Goal: Transaction & Acquisition: Purchase product/service

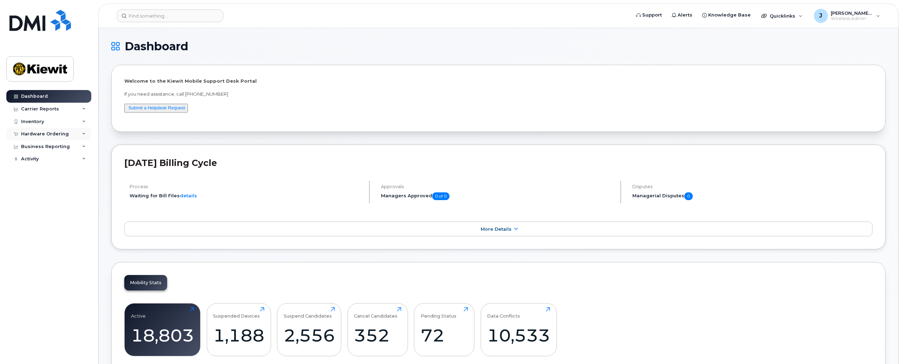
click at [44, 131] on div "Hardware Ordering" at bounding box center [48, 134] width 85 height 13
click at [33, 162] on div "Orders" at bounding box center [32, 160] width 17 height 6
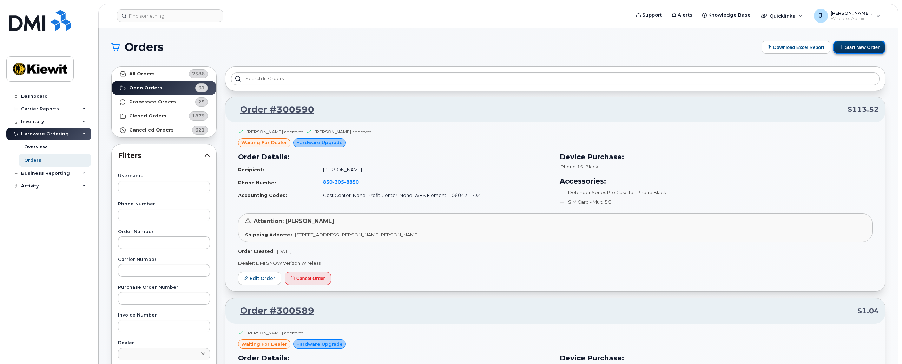
click at [846, 49] on button "Start New Order" at bounding box center [860, 47] width 52 height 13
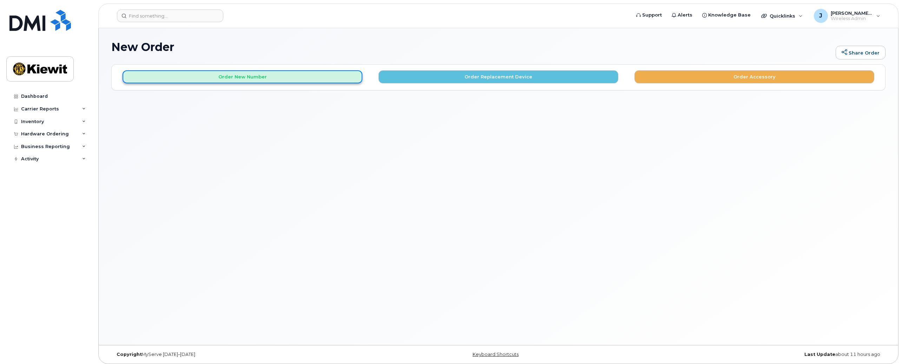
click at [269, 79] on button "Order New Number" at bounding box center [243, 76] width 240 height 13
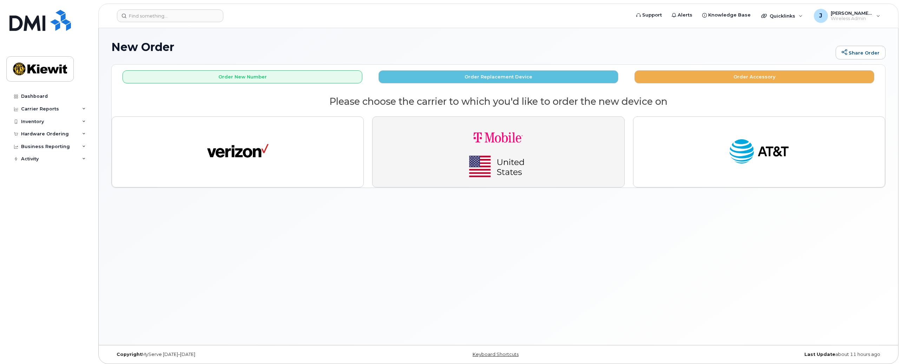
click at [564, 161] on button "button" at bounding box center [498, 151] width 252 height 71
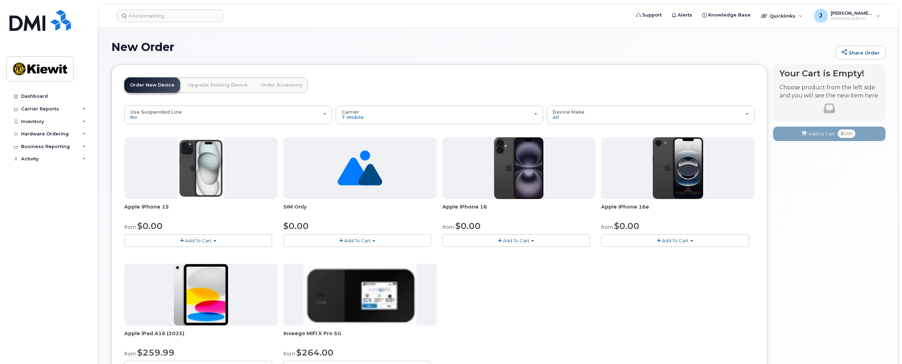
click at [221, 89] on link "Upgrade Existing Device" at bounding box center [217, 84] width 71 height 15
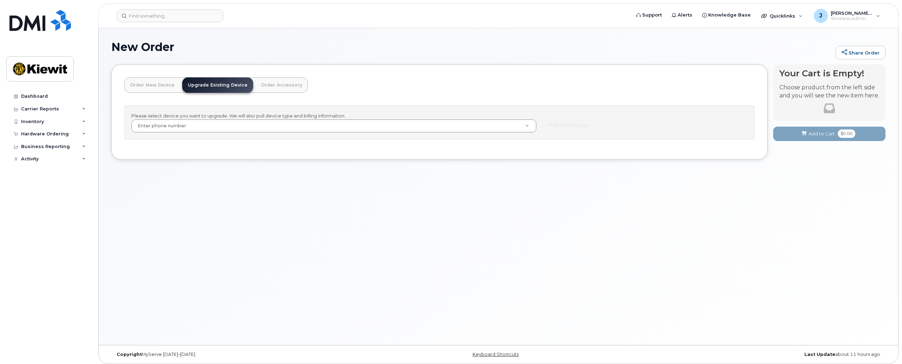
click at [276, 85] on link "Order Accessory" at bounding box center [281, 84] width 53 height 15
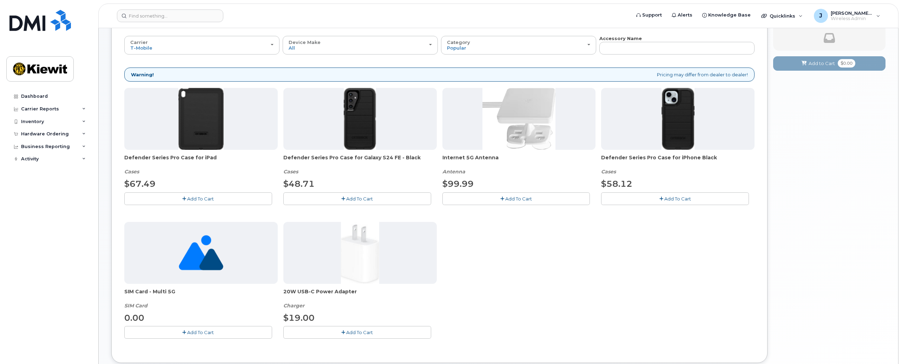
scroll to position [105, 0]
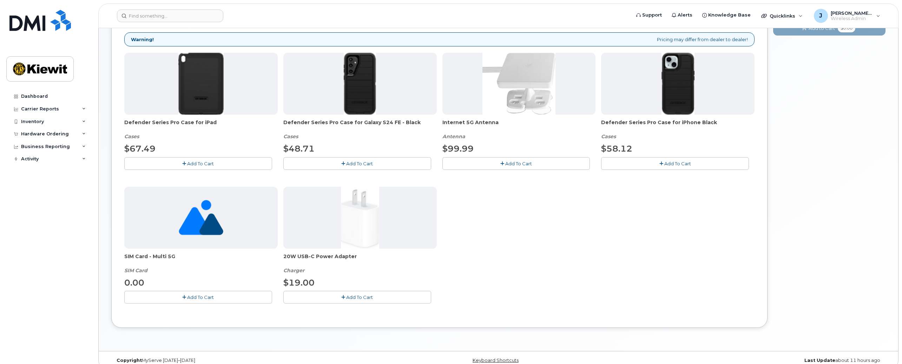
click at [208, 295] on span "Add To Cart" at bounding box center [200, 297] width 27 height 6
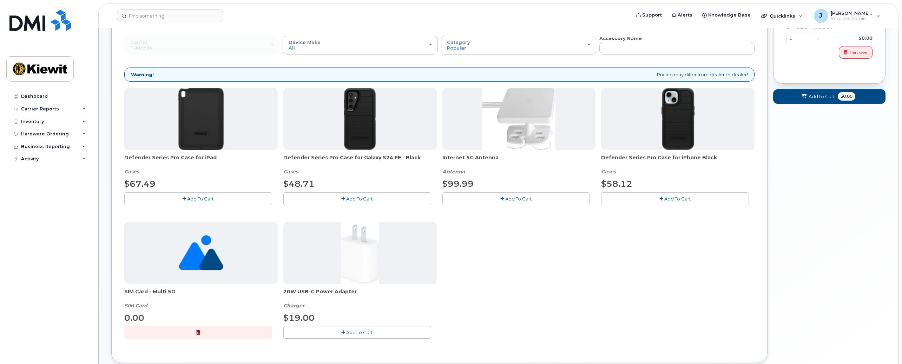
scroll to position [0, 0]
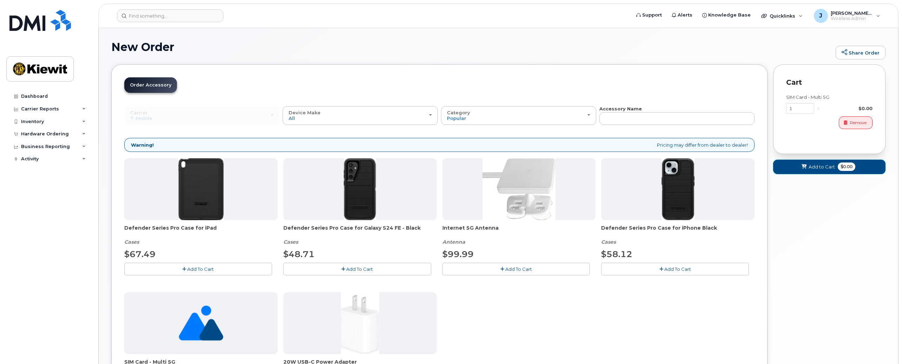
click at [823, 169] on span "Add to Cart" at bounding box center [822, 166] width 26 height 7
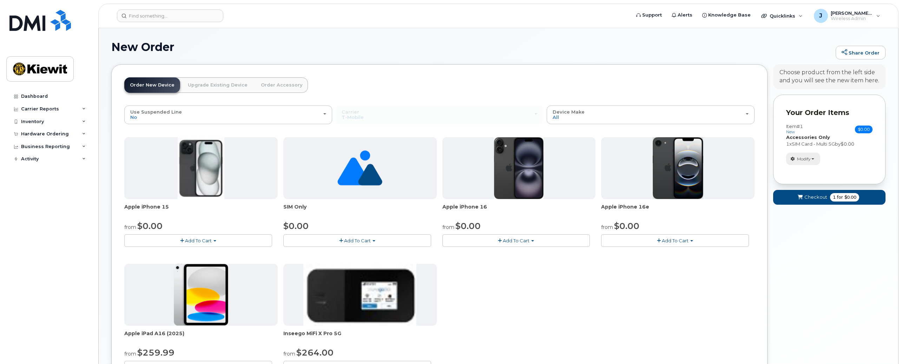
click at [810, 157] on span "Modify" at bounding box center [804, 159] width 14 height 6
click at [195, 82] on link "Upgrade Existing Device" at bounding box center [217, 84] width 71 height 15
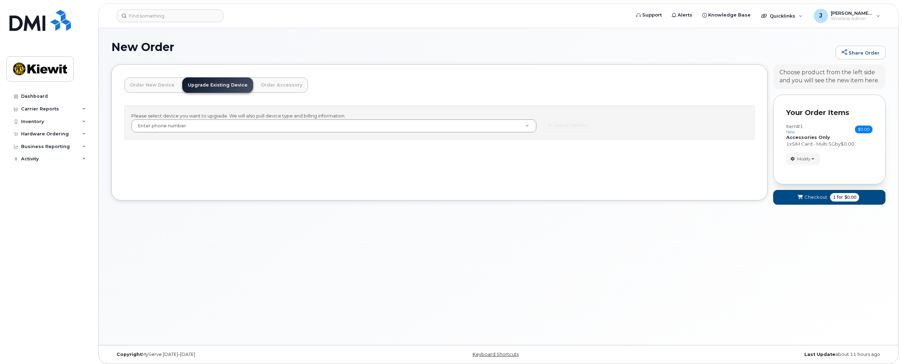
click at [147, 87] on link "Order New Device" at bounding box center [152, 84] width 56 height 15
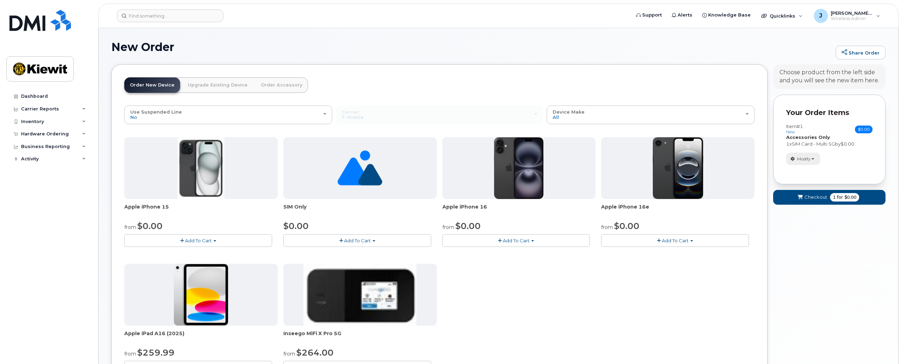
click at [815, 158] on span "button" at bounding box center [813, 158] width 3 height 1
click at [813, 185] on span "Remove" at bounding box center [806, 183] width 24 height 5
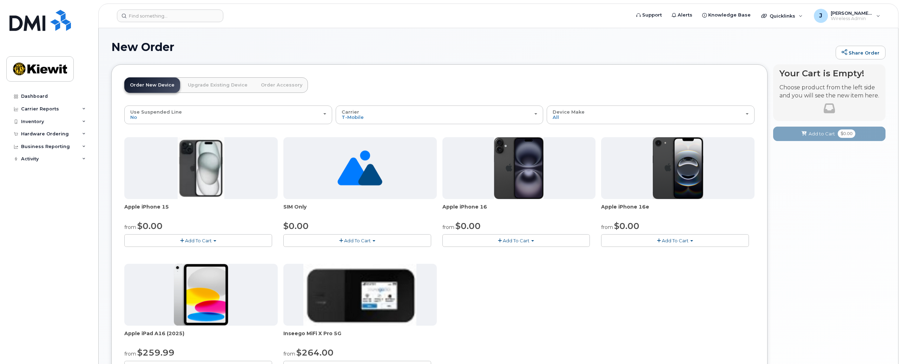
click at [370, 239] on span "Add To Cart" at bounding box center [357, 240] width 27 height 6
click at [317, 254] on link "$0.00 - New Activation" at bounding box center [318, 253] width 67 height 9
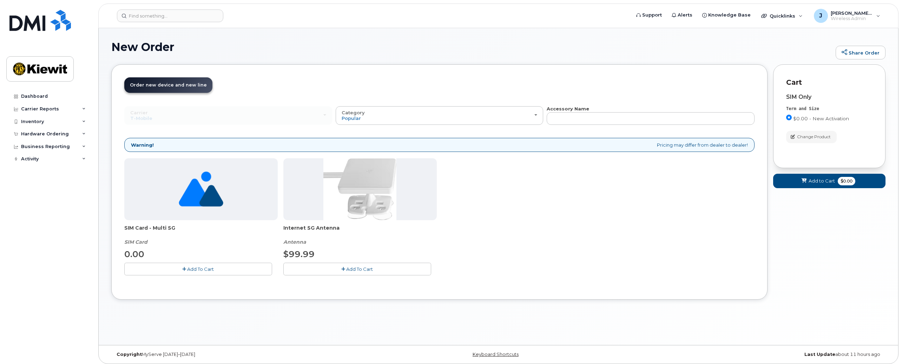
click at [200, 268] on span "Add To Cart" at bounding box center [200, 269] width 27 height 6
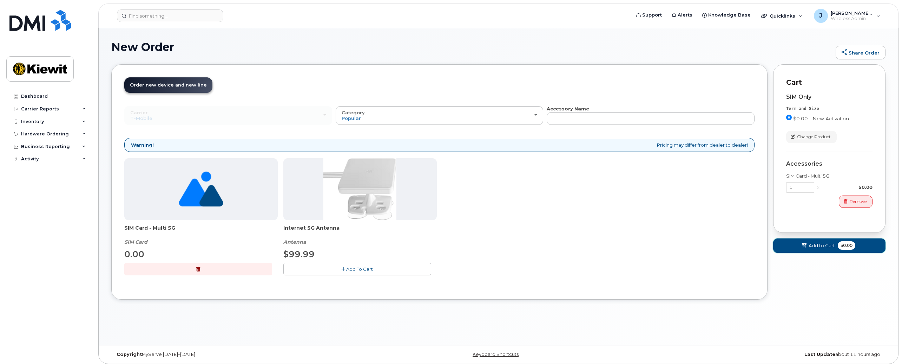
click at [824, 247] on span "Add to Cart" at bounding box center [822, 245] width 26 height 7
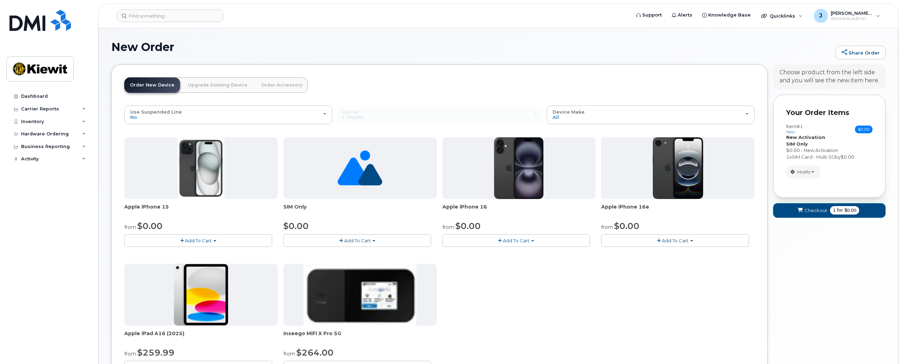
click at [816, 211] on span "Checkout" at bounding box center [816, 210] width 23 height 7
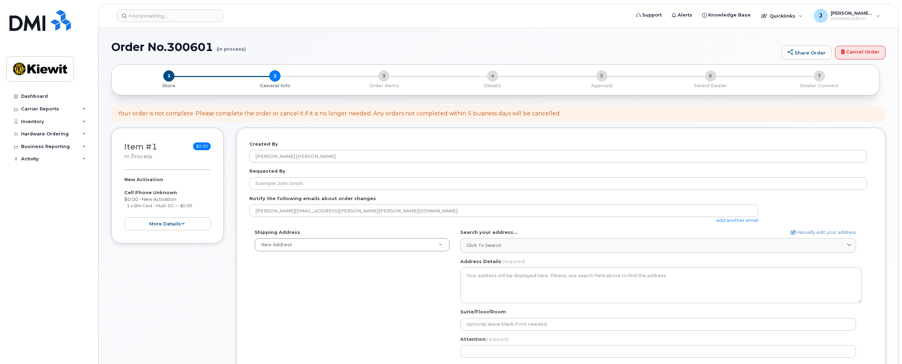
select select
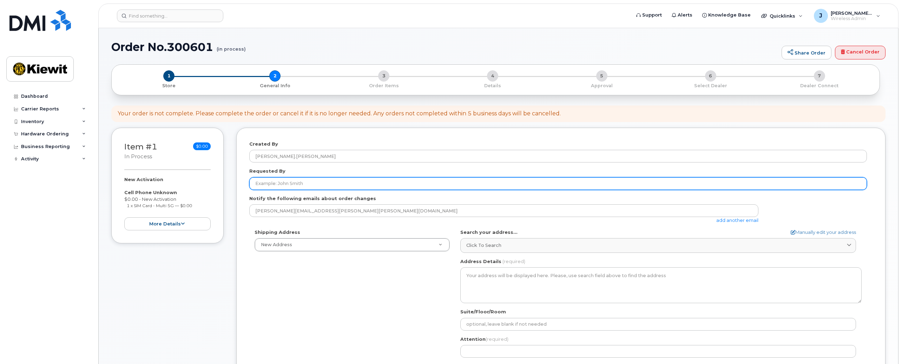
click at [304, 182] on input "Requested By" at bounding box center [558, 183] width 618 height 13
type input "[PERSON_NAME]"
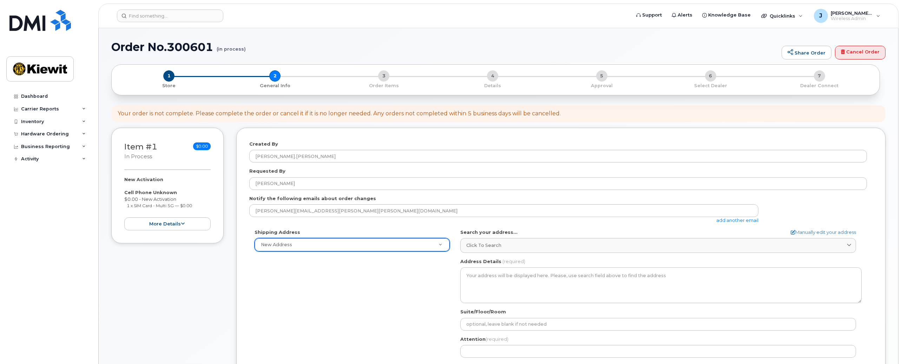
scroll to position [70, 0]
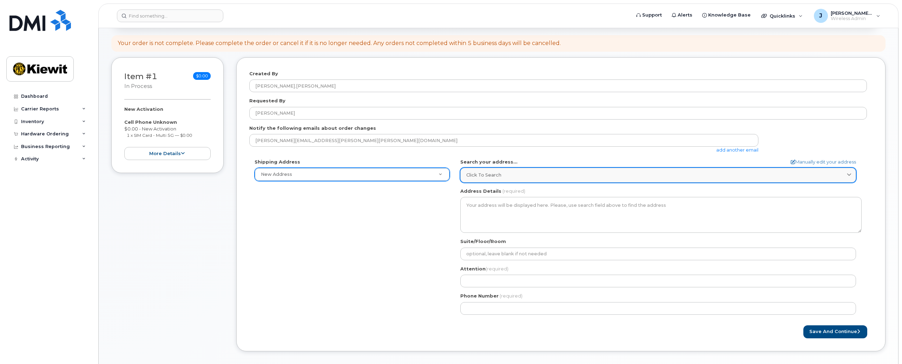
click at [484, 174] on span "Click to search" at bounding box center [484, 174] width 35 height 7
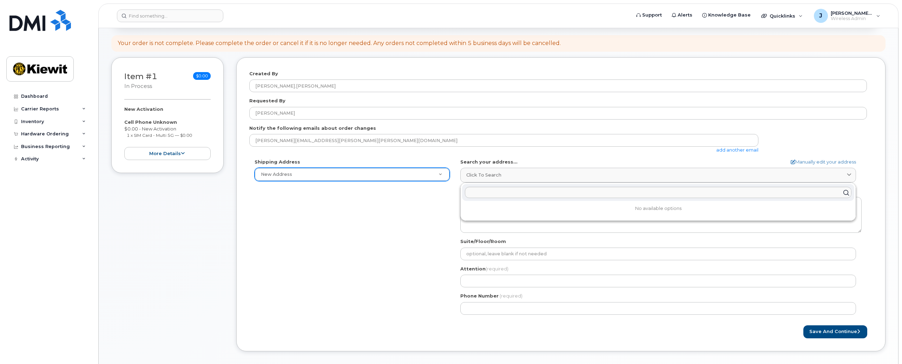
click at [409, 224] on div "Shipping Address New Address New Address AB Search your address... Manually edi…" at bounding box center [558, 238] width 618 height 161
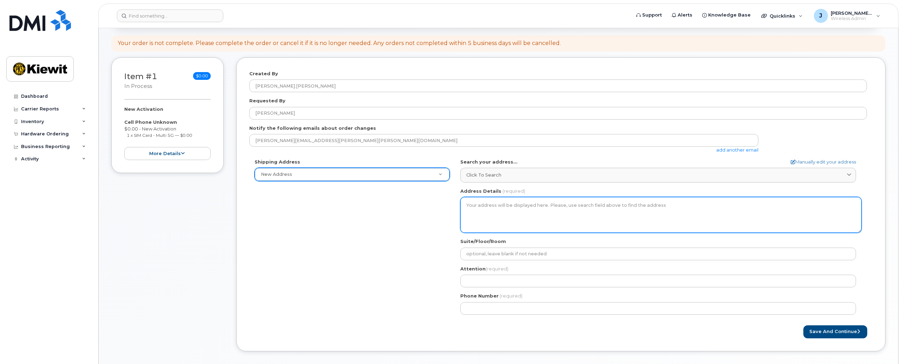
click at [496, 209] on textarea "Address Details" at bounding box center [662, 215] width 402 height 36
click at [499, 209] on textarea "Address Details" at bounding box center [662, 215] width 402 height 36
click at [511, 206] on textarea "Address Details" at bounding box center [662, 215] width 402 height 36
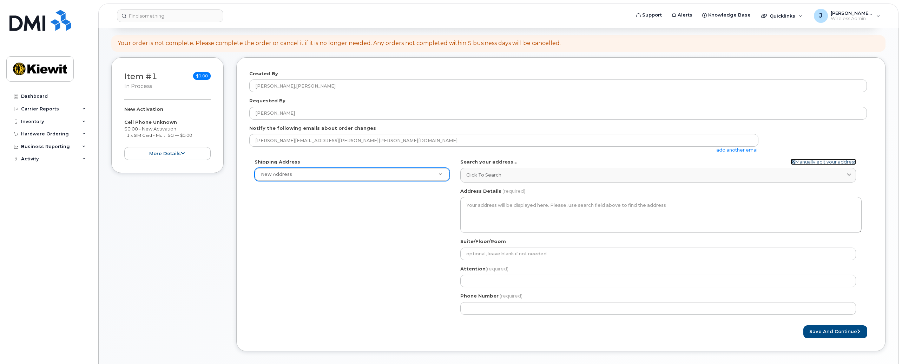
click at [816, 159] on link "Manually edit your address" at bounding box center [823, 161] width 65 height 7
select select
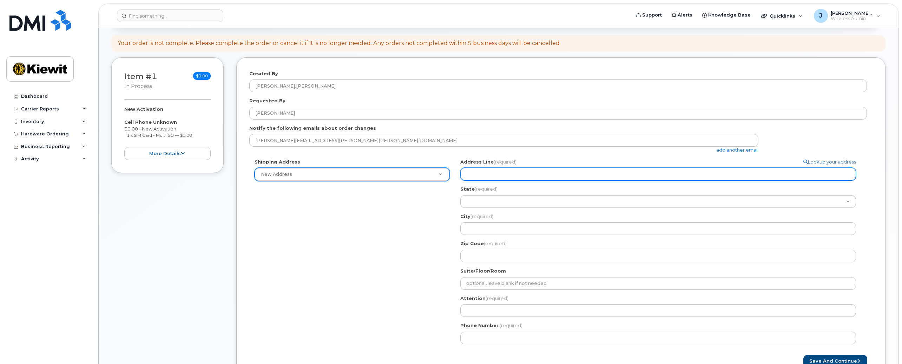
click at [512, 175] on input "Address Line (required)" at bounding box center [659, 174] width 396 height 13
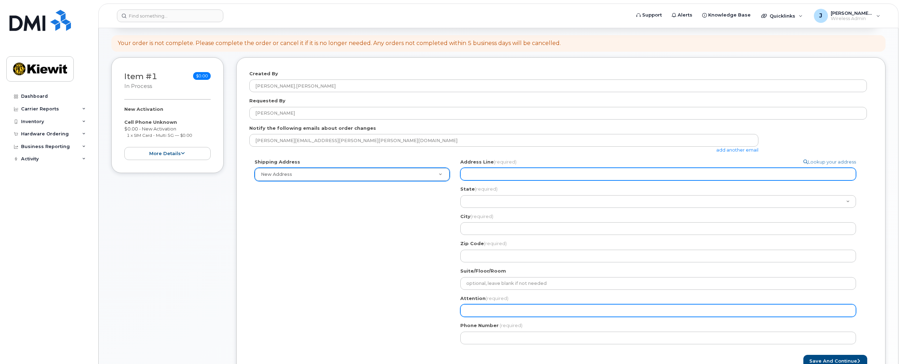
select select
type input "8"
select select
type input "85"
select select
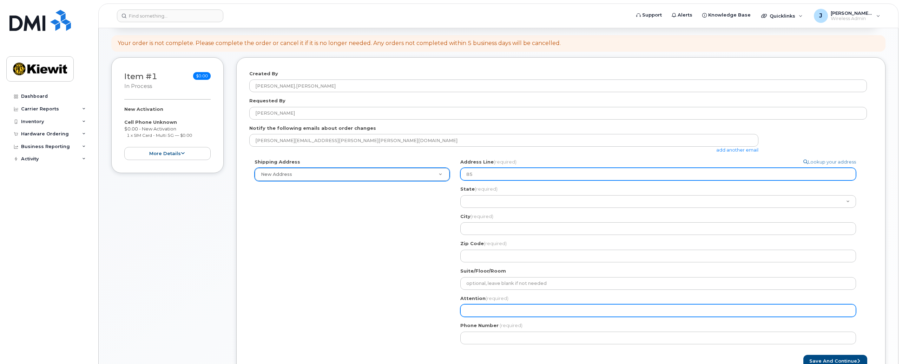
type input "85 S"
select select
type input "85 St"
select select
type input "85 Sto"
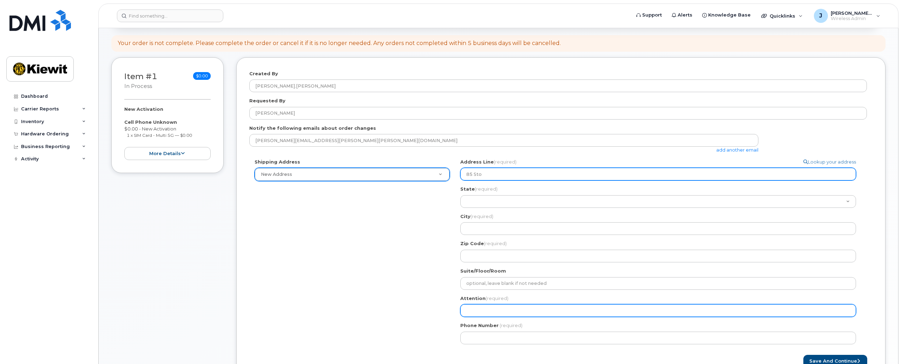
select select
type input "85 Stok"
select select
type input "85 Stoke"
select select
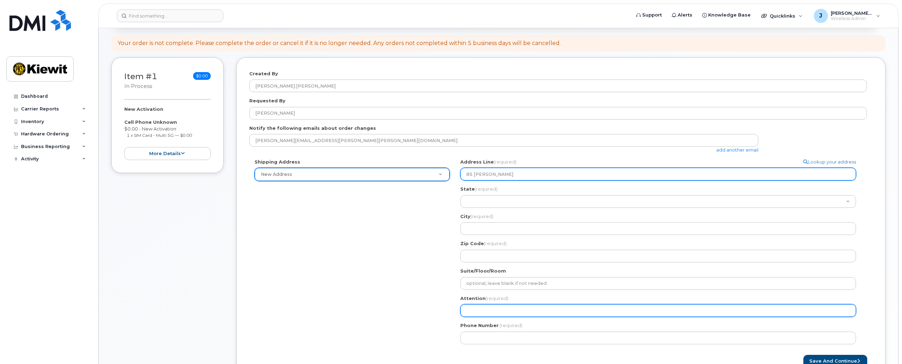
type input "85 Stokes"
select select
type input "85 Stokes K"
select select
type input "85 Stokes Ki"
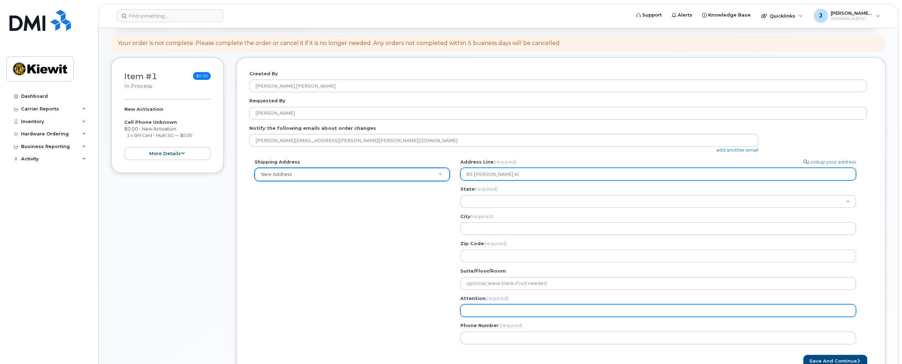
select select
type input "85 Stokes Kin"
select select
type input "85 Stokes King"
select select
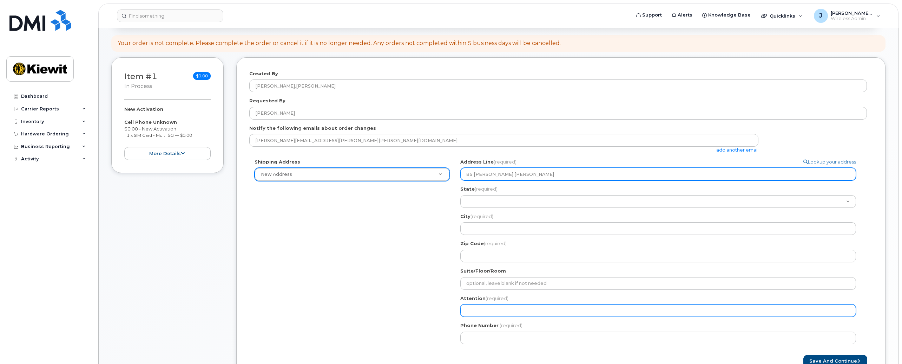
type input "85 Stokes King R"
select select
type input "85 Stokes King Rd"
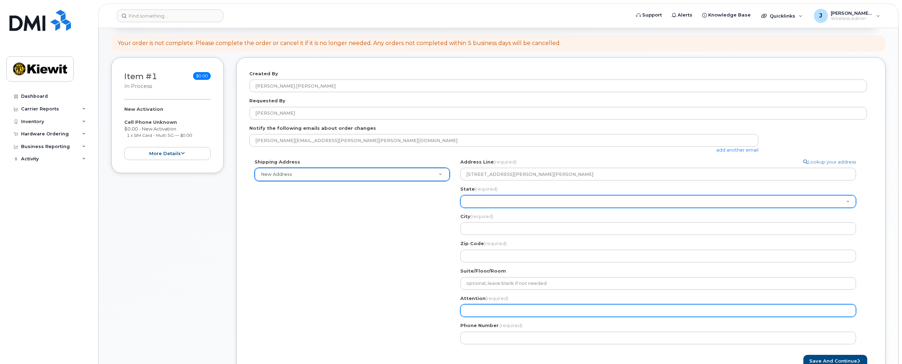
select select "ME"
select select
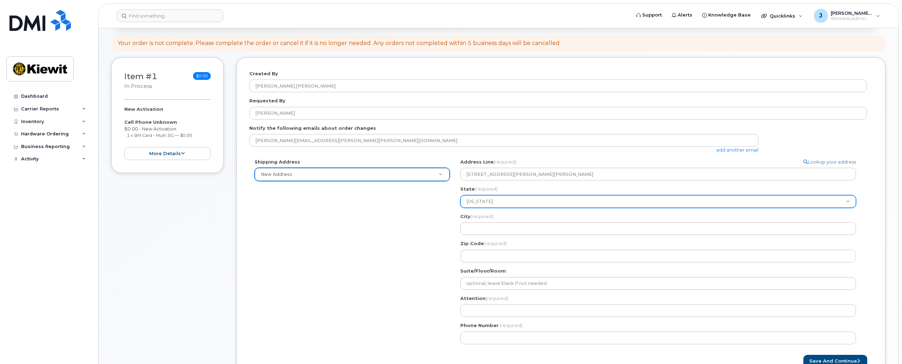
click at [486, 202] on select "Alabama Alaska American Samoa Arizona Arkansas California Colorado Connecticut …" at bounding box center [659, 201] width 396 height 13
select select "MS"
click at [461, 195] on select "Alabama Alaska American Samoa Arizona Arkansas California Colorado Connecticut …" at bounding box center [659, 201] width 396 height 13
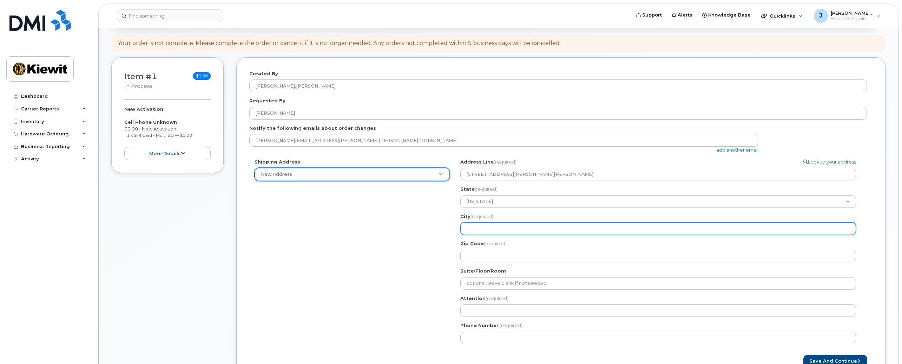
click at [481, 227] on input "City (required)" at bounding box center [659, 228] width 396 height 13
select select
type input "G"
select select
type input "Gr"
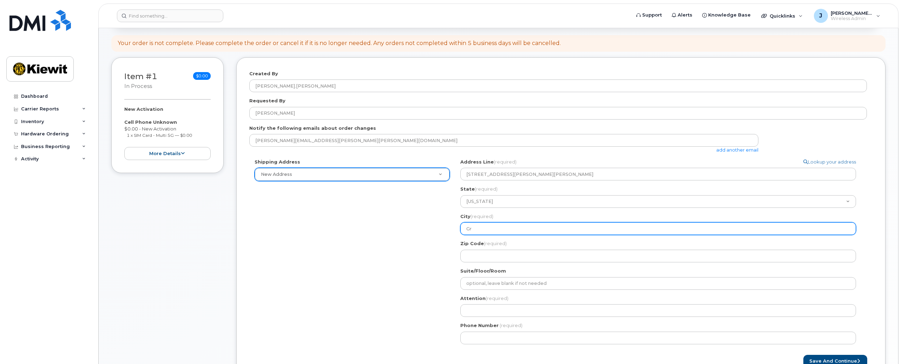
select select
type input "Gre"
select select
type input "Green"
select select
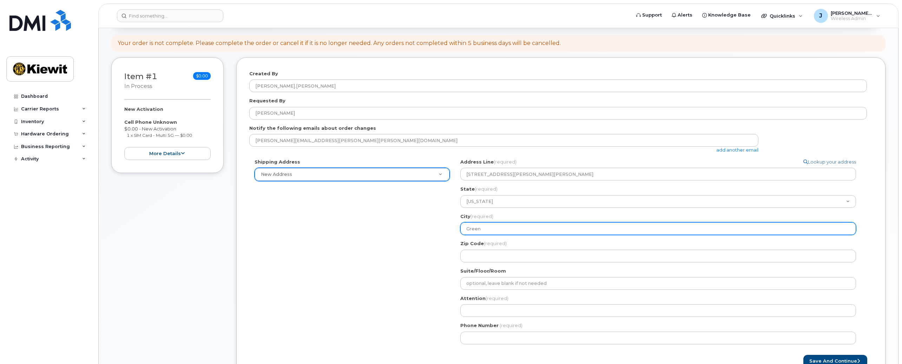
type input "Greenv"
select select
type input "Greenvi"
select select
type input "Greenvil"
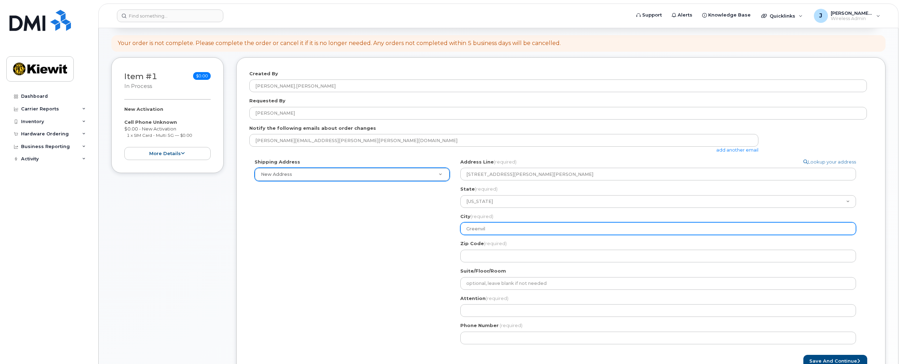
select select
type input "Greenville"
select select
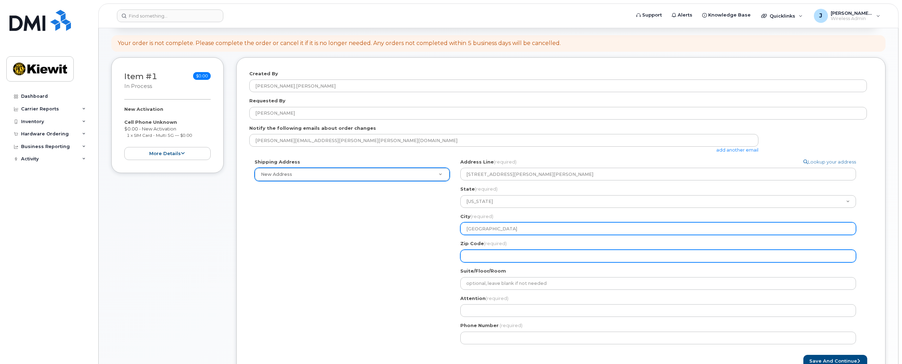
type input "Greenville"
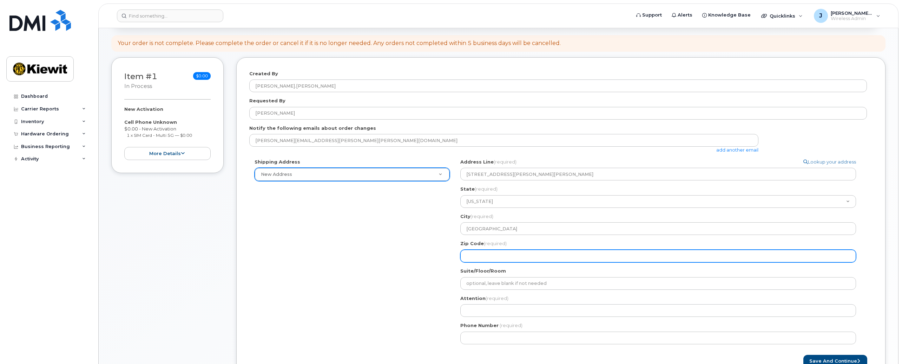
drag, startPoint x: 463, startPoint y: 257, endPoint x: 471, endPoint y: 255, distance: 8.9
click at [463, 257] on input "Zip Code (required)" at bounding box center [659, 255] width 396 height 13
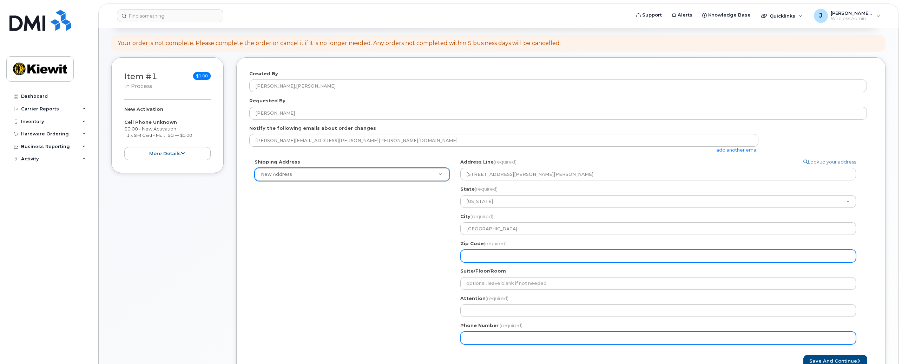
select select
type input "3"
select select
type input "38"
select select
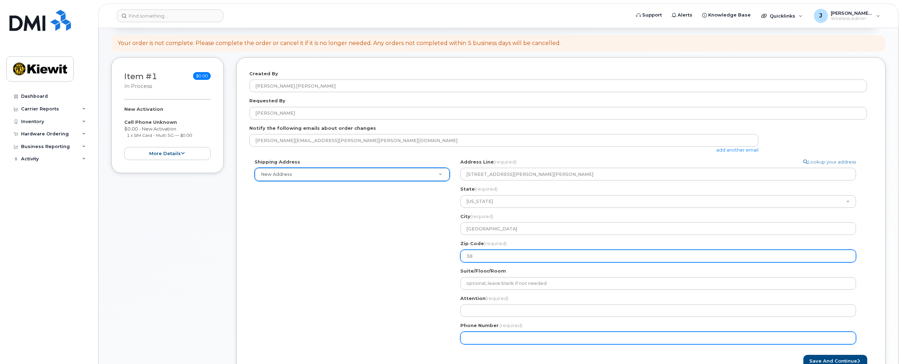
type input "387"
select select
type input "3870"
select select
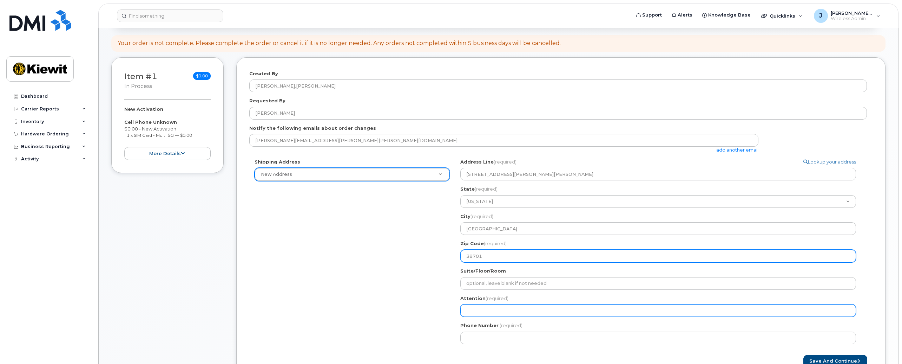
type input "38701"
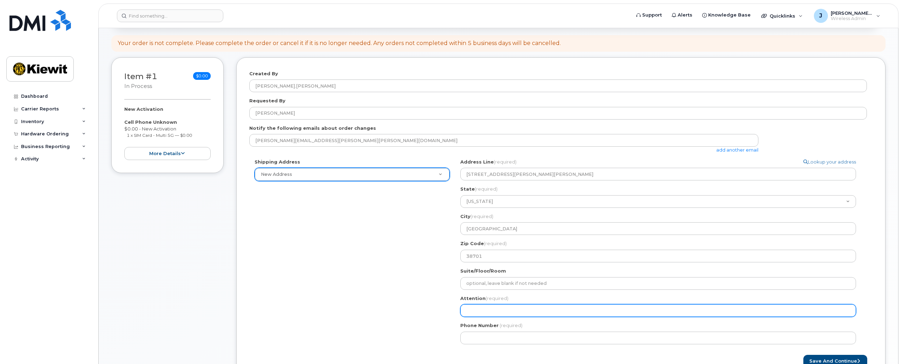
click at [502, 315] on input "Attention (required)" at bounding box center [659, 310] width 396 height 13
select select
type input "T"
select select
type input "TI"
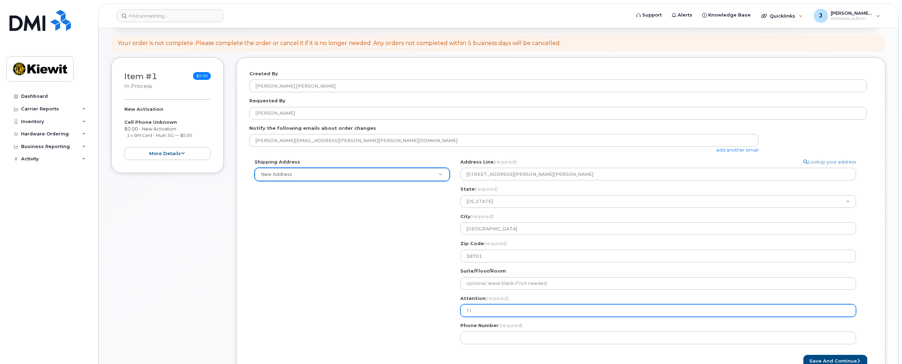
select select
type input "TIC -"
select select
type input "TIC -"
select select
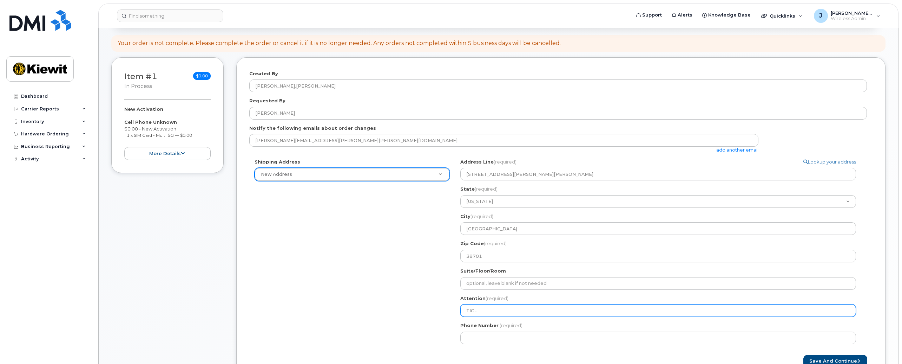
type input "TIC - A"
select select
type input "TIC - Am"
select select
type input "TIC - Amir"
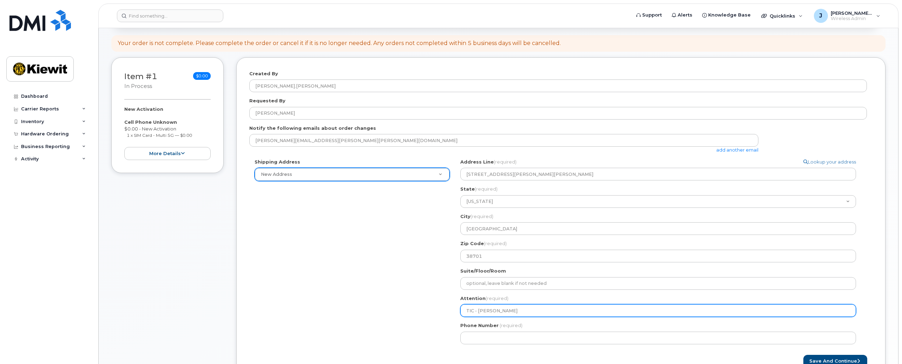
select select
type input "TIC - Amir"
select select
type input "TIC - Amir M"
select select
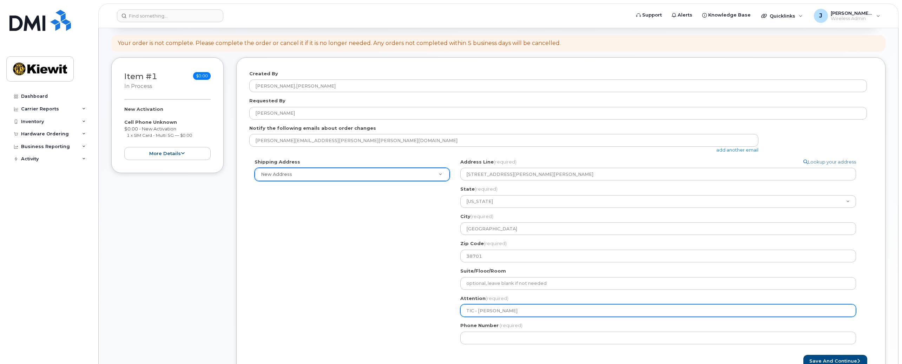
type input "TIC - Amir Mi"
select select
type input "TIC - Amir Mir"
select select
type input "TIC - Amir Mira"
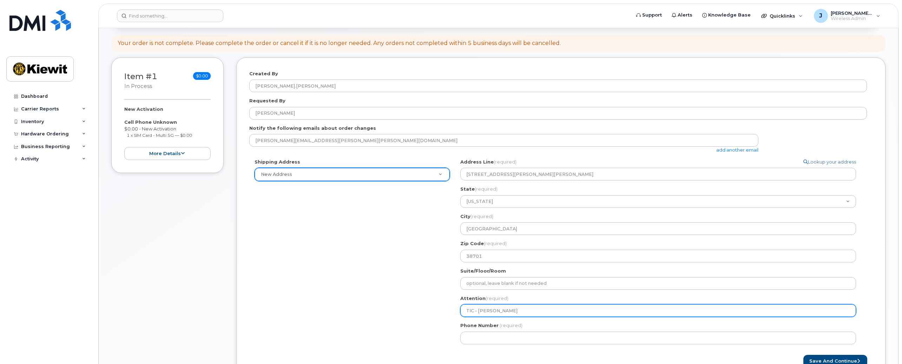
select select
type input "TIC - Amir Mir"
select select
type input "TIC - Amir Mirz"
select select
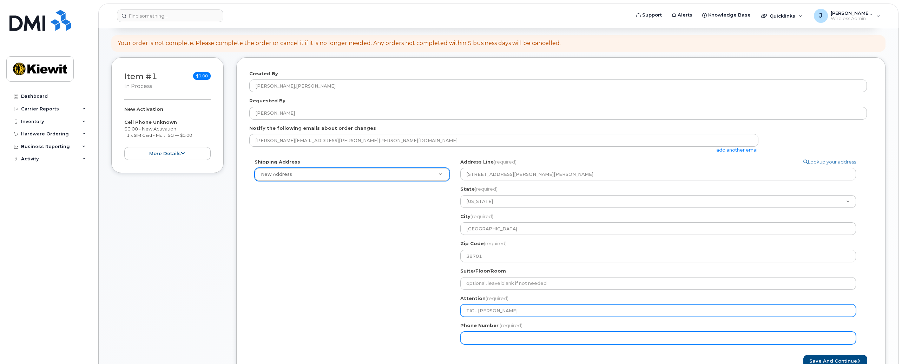
type input "TIC - [PERSON_NAME]"
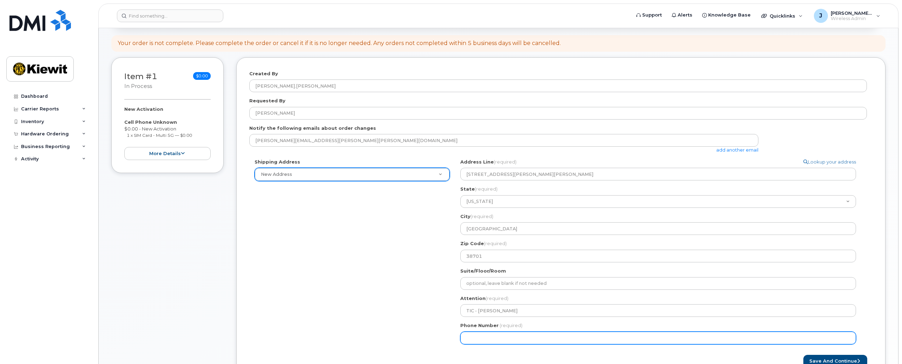
click at [495, 332] on input "Phone Number" at bounding box center [659, 337] width 396 height 13
type input "913416253"
select select
type input "9134162537"
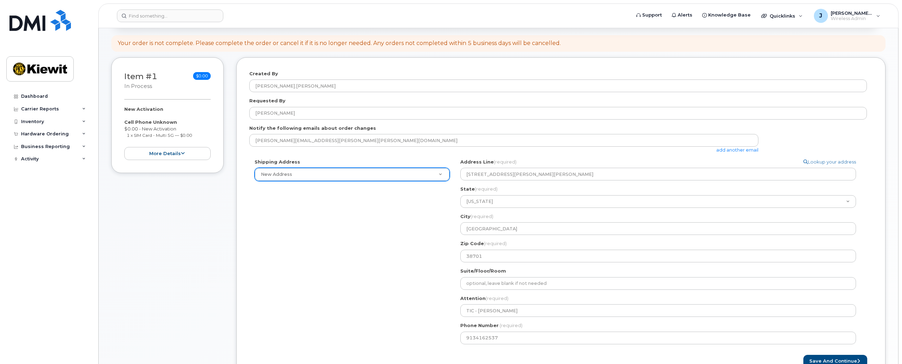
click at [410, 243] on div "Shipping Address New Address New Address MS Greenville Search your address... M…" at bounding box center [558, 253] width 618 height 191
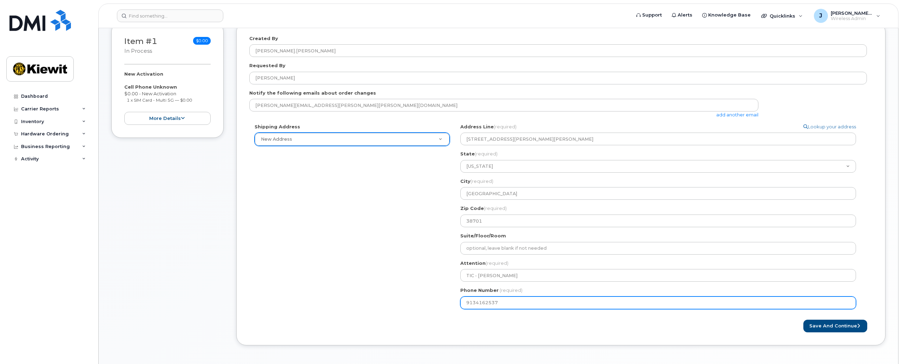
drag, startPoint x: 511, startPoint y: 303, endPoint x: 417, endPoint y: 302, distance: 93.8
click at [420, 304] on div "Shipping Address New Address New Address MS Greenville Search your address... M…" at bounding box center [558, 218] width 618 height 191
paste input "number"
select select
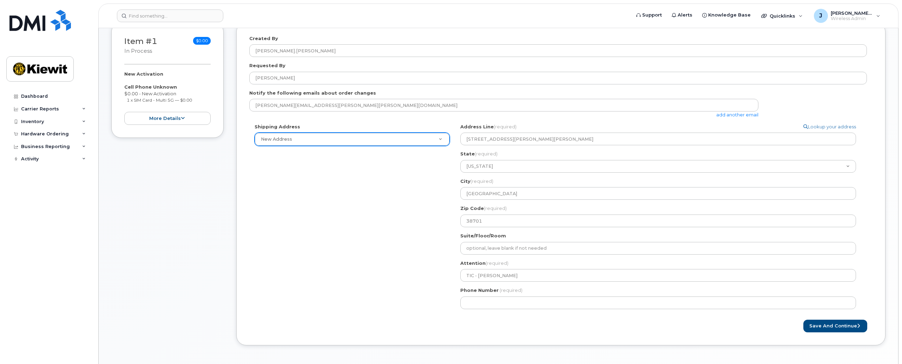
click at [511, 336] on div "Created By Joe.Mikelson Requested By Amir Mirza Notify the following emails abo…" at bounding box center [561, 183] width 650 height 323
click at [337, 214] on div "Shipping Address New Address New Address MS Greenville Search your address... M…" at bounding box center [558, 218] width 618 height 191
drag, startPoint x: 841, startPoint y: 327, endPoint x: 833, endPoint y: 331, distance: 9.0
click at [841, 327] on button "Save and Continue" at bounding box center [836, 325] width 64 height 13
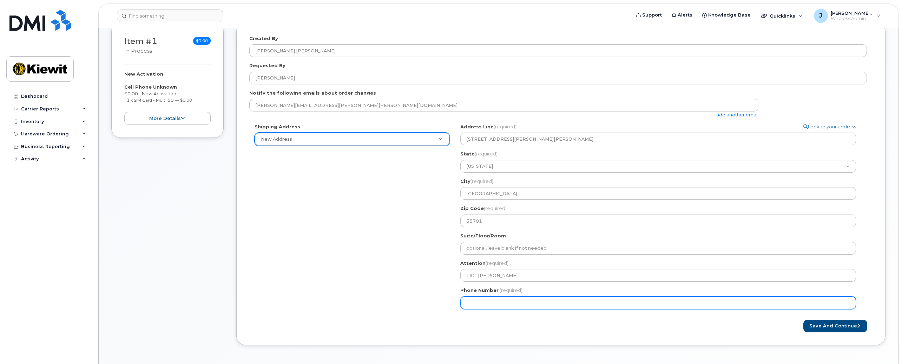
click at [491, 301] on input "Phone Number" at bounding box center [659, 302] width 396 height 13
select select
type input "8323023623"
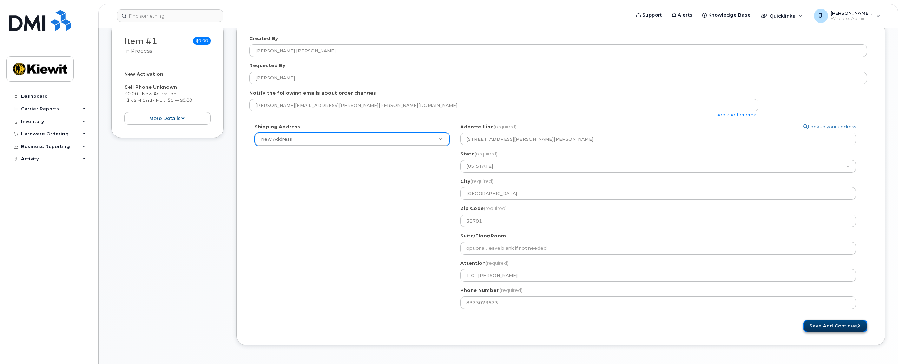
click at [826, 320] on button "Save and Continue" at bounding box center [836, 325] width 64 height 13
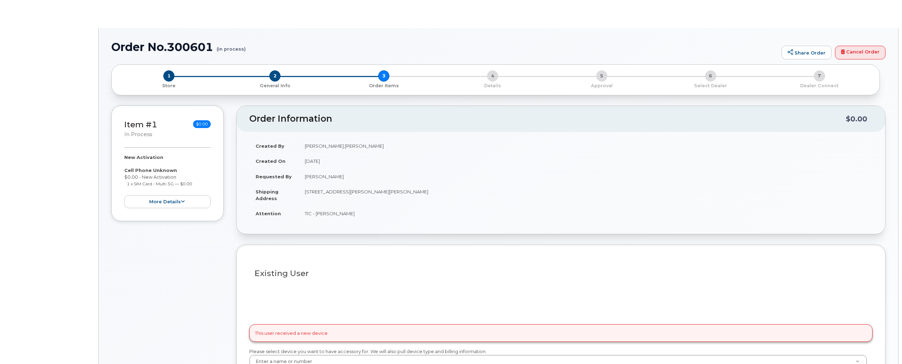
select select
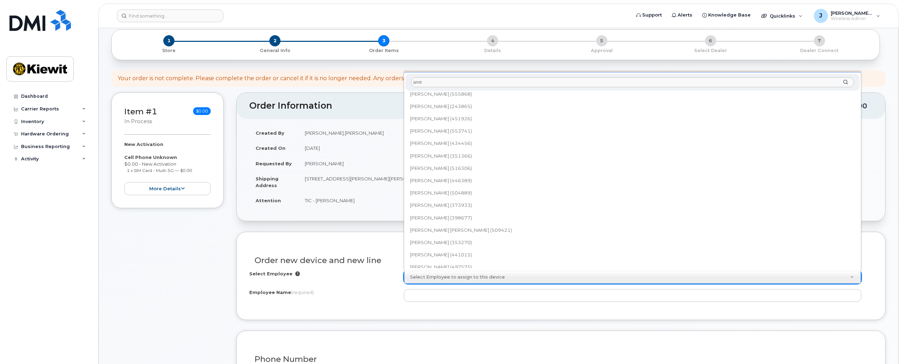
scroll to position [880, 0]
type input "amir"
type input "2156754"
type input "[PERSON_NAME]"
type input "[STREET_ADDRESS][PERSON_NAME][PERSON_NAME]"
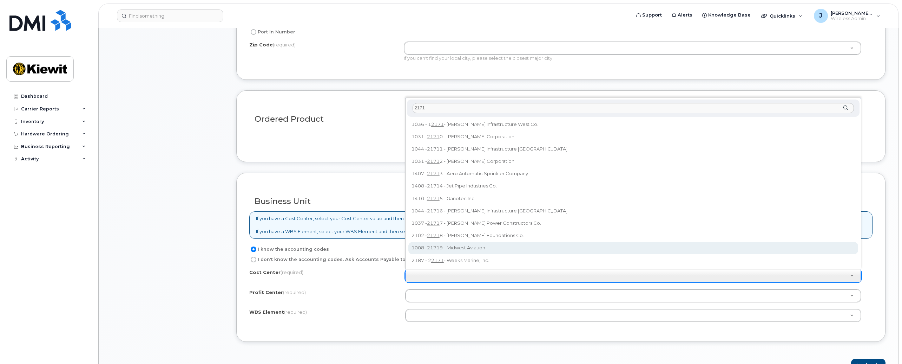
scroll to position [457, 0]
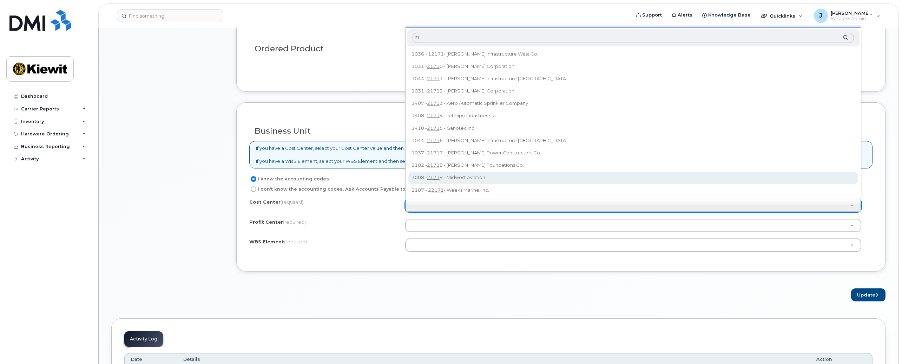
type input "2"
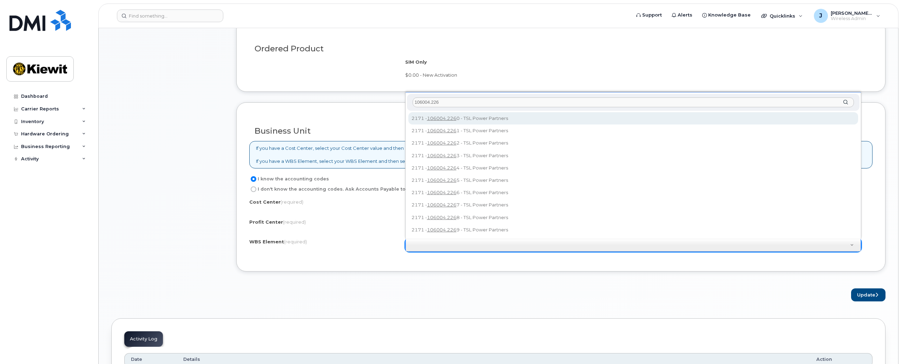
type input "106004.2262"
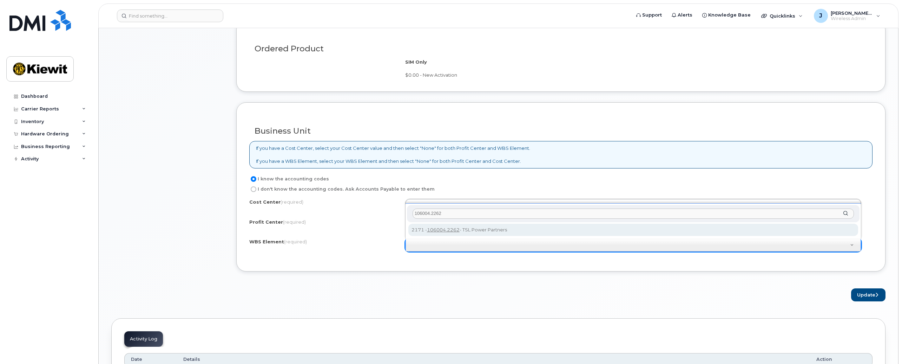
type input "106004.2262"
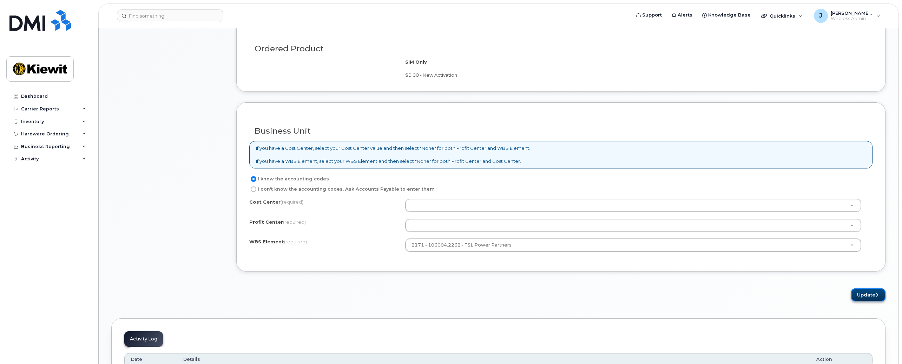
click at [860, 295] on button "Update" at bounding box center [869, 294] width 34 height 13
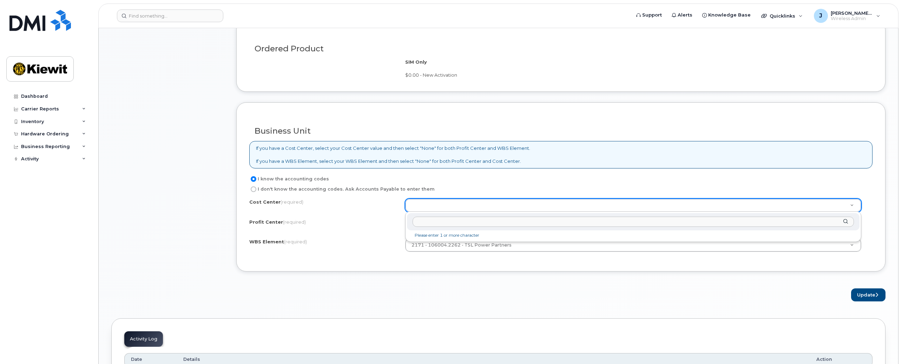
type input "1"
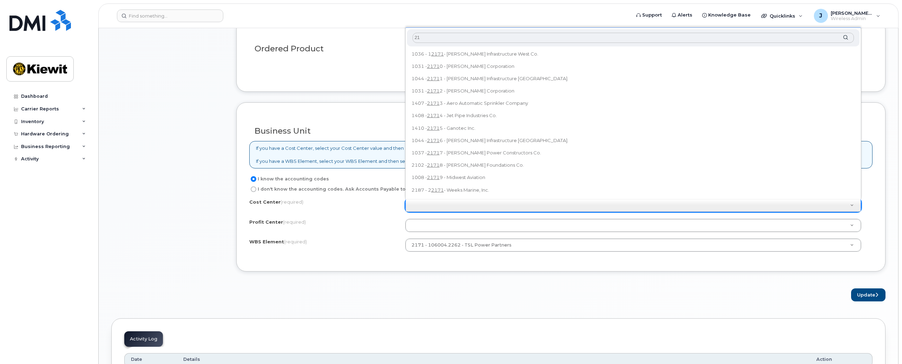
type input "2"
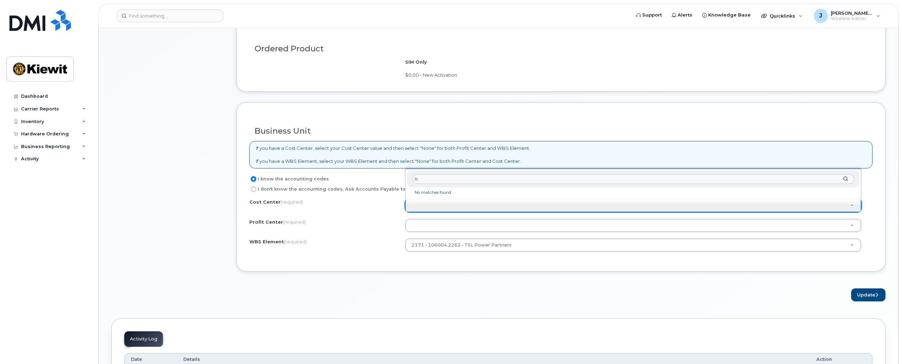
type input "t"
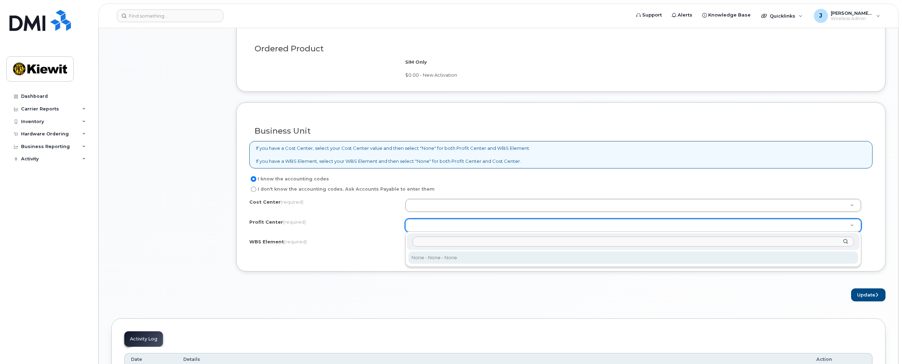
type input "1"
type input "0"
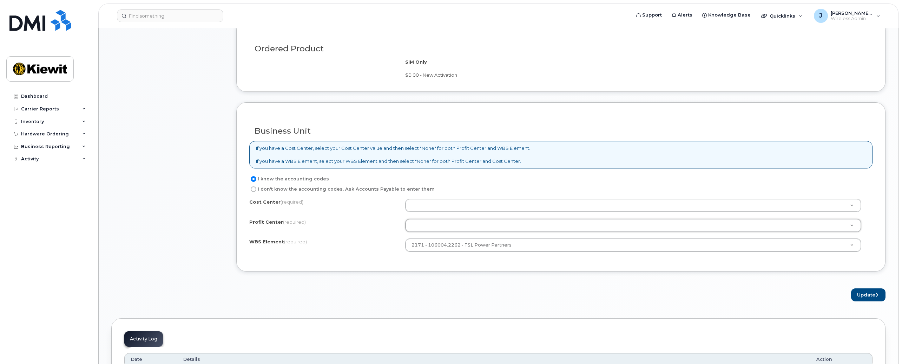
click at [487, 272] on form "Existing User Additional cost to upgrading the device Selected device is Eligib…" at bounding box center [561, 55] width 650 height 491
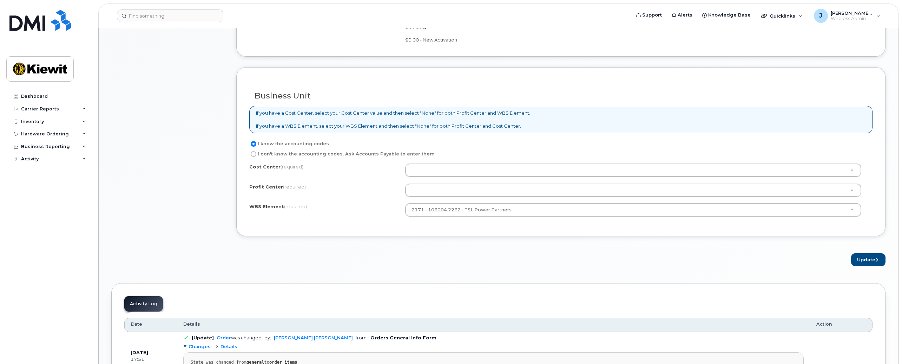
scroll to position [386, 0]
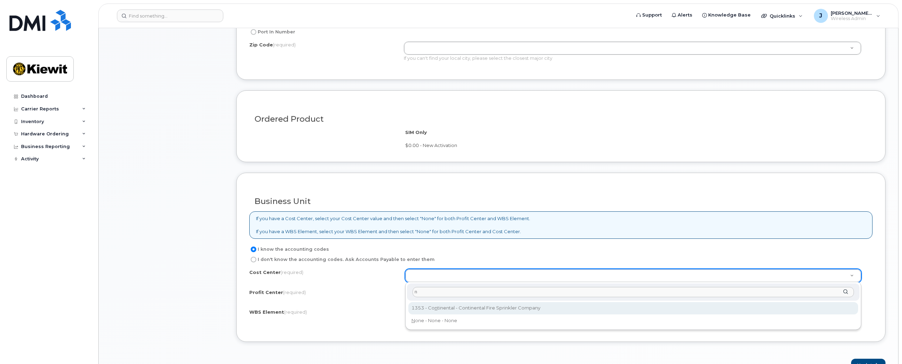
type input "no"
type input "None"
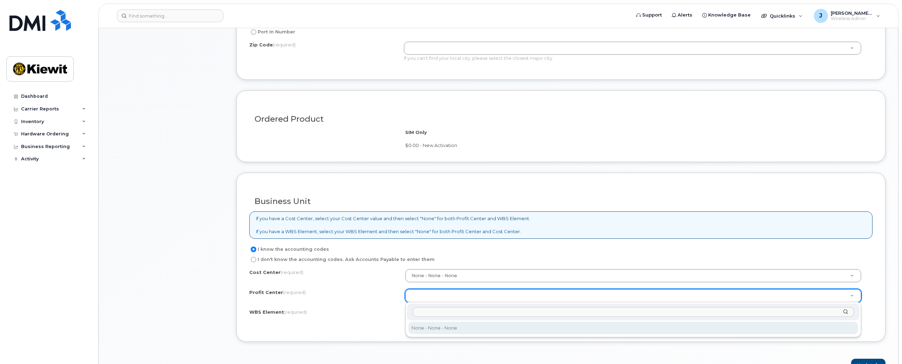
type input "n"
select select "None"
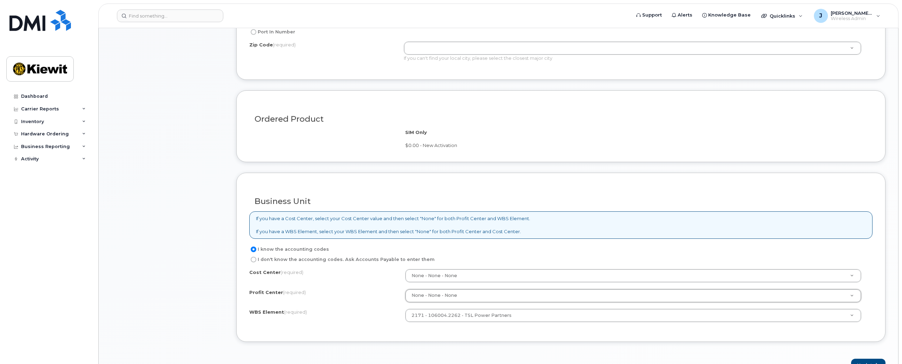
click at [894, 264] on div "Order No.300601 (in process) Share Order Cancel Order × Share This Order If you…" at bounding box center [499, 182] width 800 height 1081
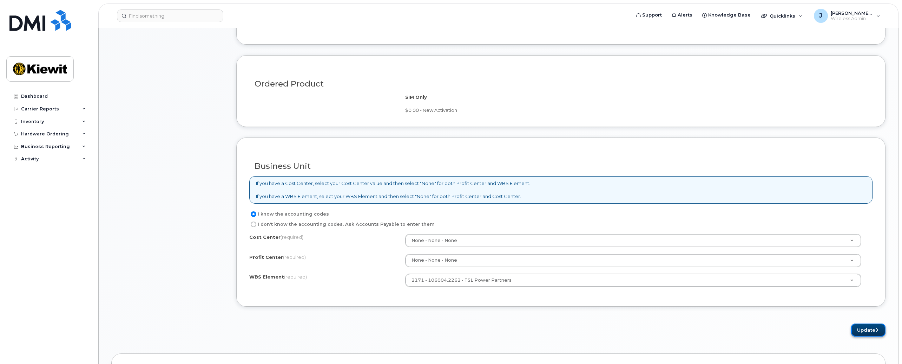
click at [859, 333] on button "Update" at bounding box center [869, 329] width 34 height 13
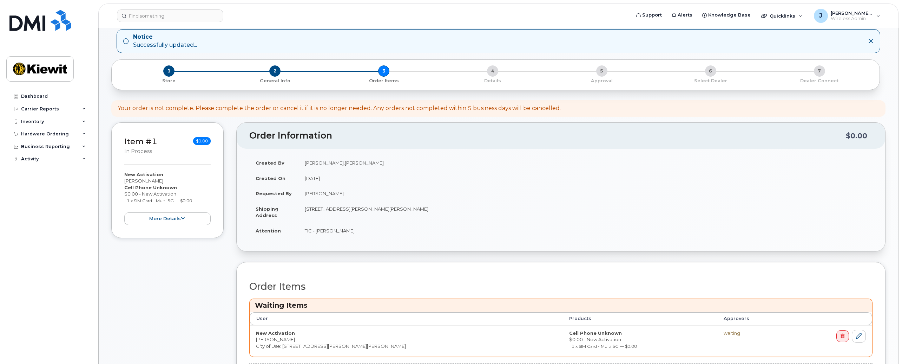
scroll to position [141, 0]
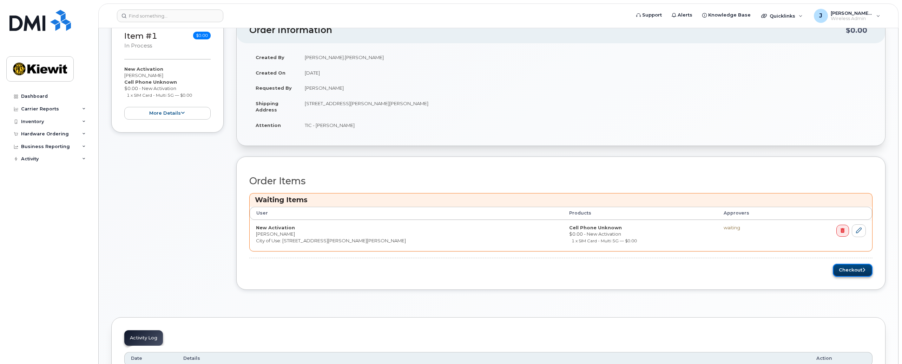
click at [848, 272] on button "Checkout" at bounding box center [853, 269] width 40 height 13
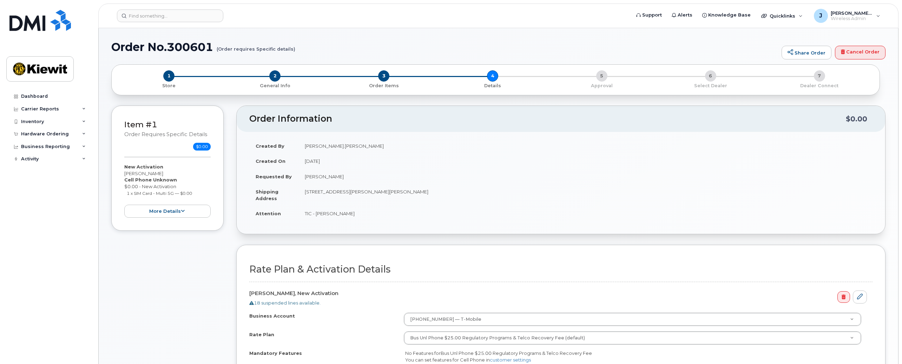
select select
click at [189, 294] on div "Item #1 Order requires Specific details $0.00 New Activation [PERSON_NAME] Cell…" at bounding box center [167, 276] width 112 height 342
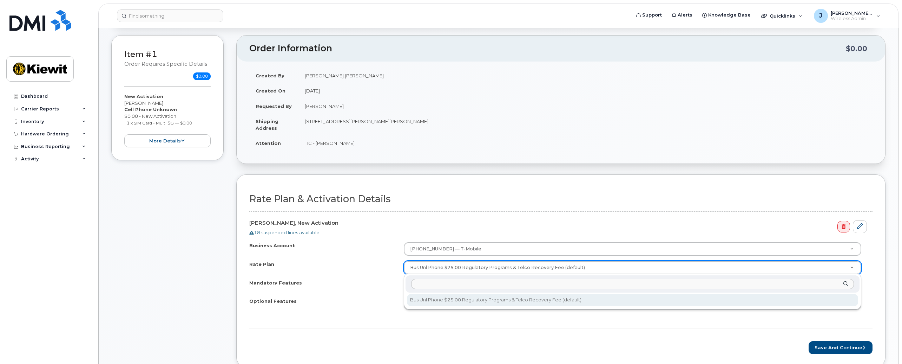
click at [843, 281] on input "text" at bounding box center [632, 284] width 443 height 10
click at [845, 283] on div at bounding box center [633, 283] width 454 height 17
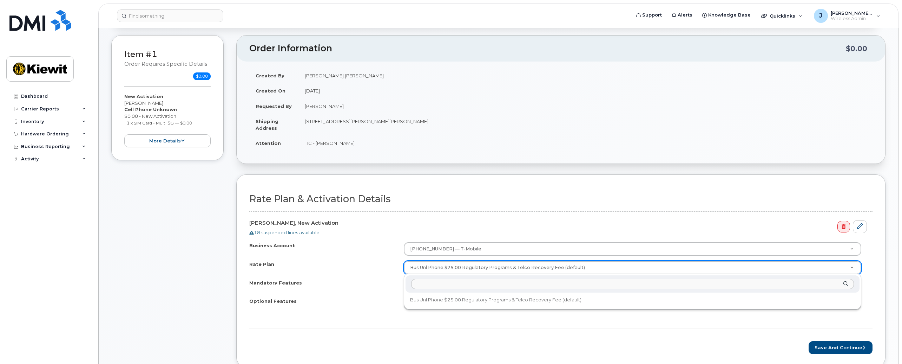
drag, startPoint x: 380, startPoint y: 341, endPoint x: 384, endPoint y: 343, distance: 4.2
click at [569, 329] on form "Rate Plan & Activation Details Amir Mirza, New Activation 18 suspended lines av…" at bounding box center [561, 274] width 624 height 160
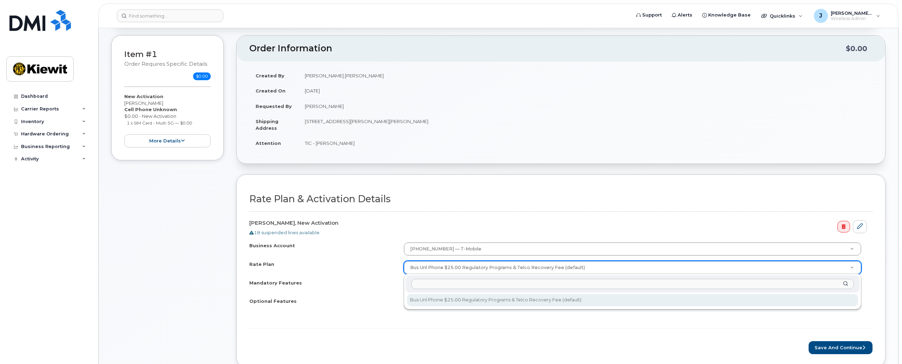
type input "b"
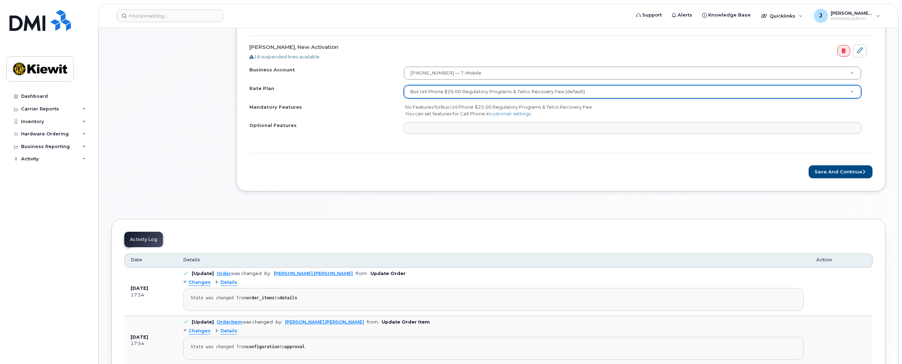
scroll to position [176, 0]
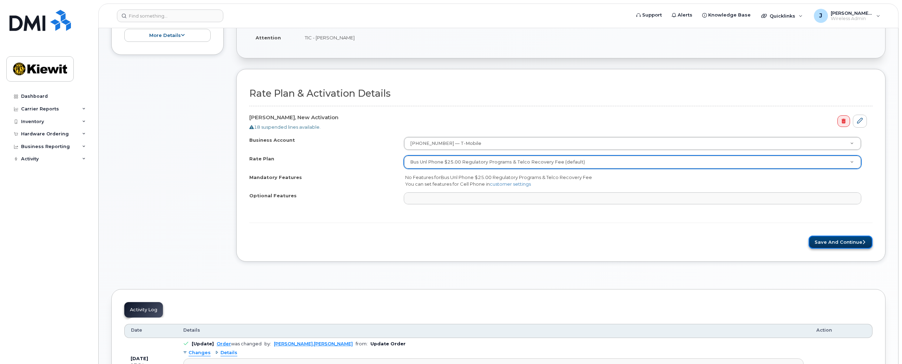
click at [835, 241] on button "Save and Continue" at bounding box center [841, 241] width 64 height 13
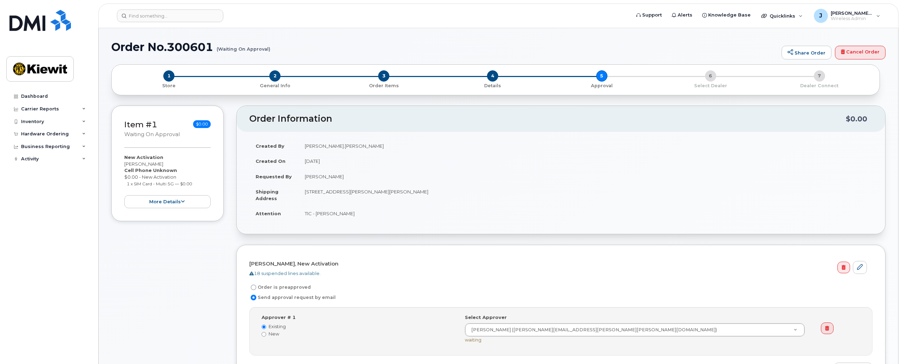
scroll to position [105, 0]
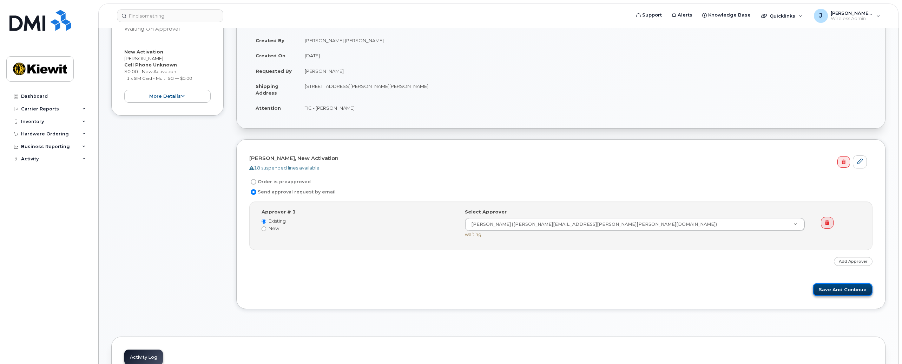
click at [833, 288] on button "Save and Continue" at bounding box center [843, 289] width 60 height 13
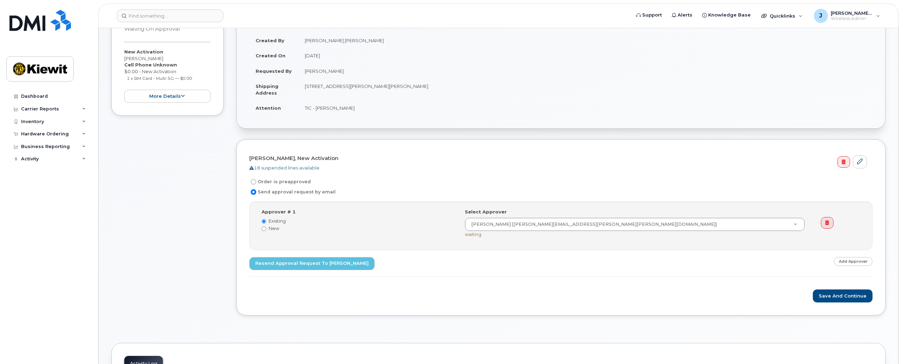
scroll to position [141, 0]
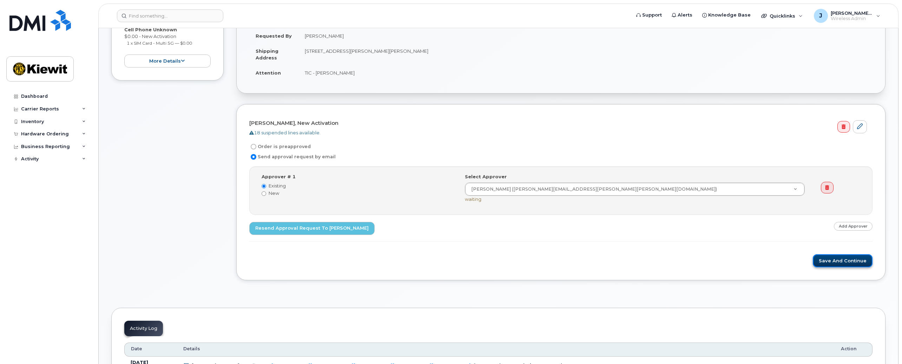
click at [832, 262] on button "Save and Continue" at bounding box center [843, 260] width 60 height 13
